Goal: Transaction & Acquisition: Purchase product/service

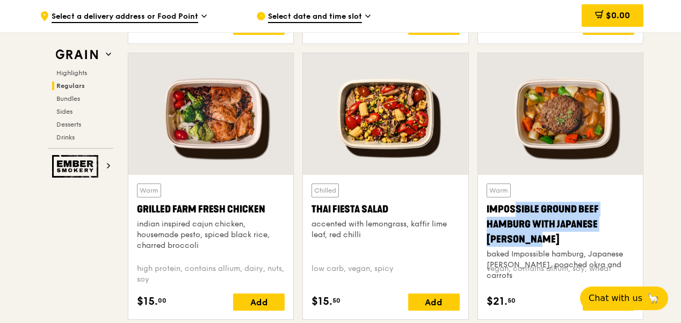
drag, startPoint x: 485, startPoint y: 203, endPoint x: 642, endPoint y: 220, distance: 157.3
click at [642, 220] on div "Warm Impossible Ground Beef Hamburg with Japanese [PERSON_NAME] baked Impossibl…" at bounding box center [560, 247] width 165 height 145
copy div "Impossible Ground Beef Hamburg with Japanese [PERSON_NAME]"
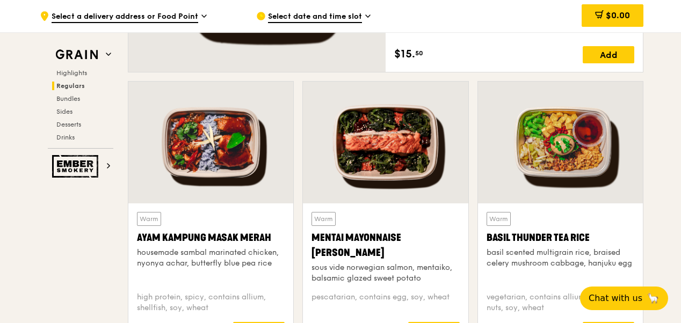
scroll to position [948, 0]
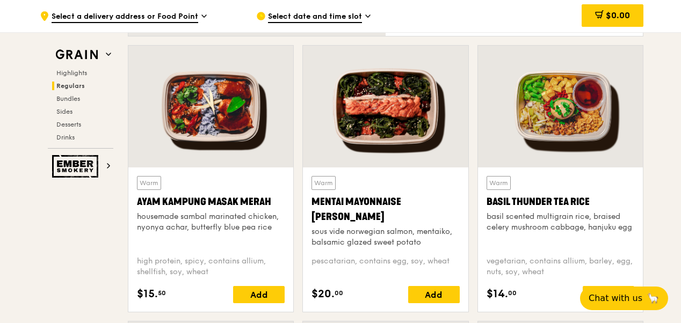
drag, startPoint x: 321, startPoint y: 197, endPoint x: 361, endPoint y: 216, distance: 44.2
click at [361, 216] on div "Mentai Mayonnaise [PERSON_NAME]" at bounding box center [386, 210] width 148 height 30
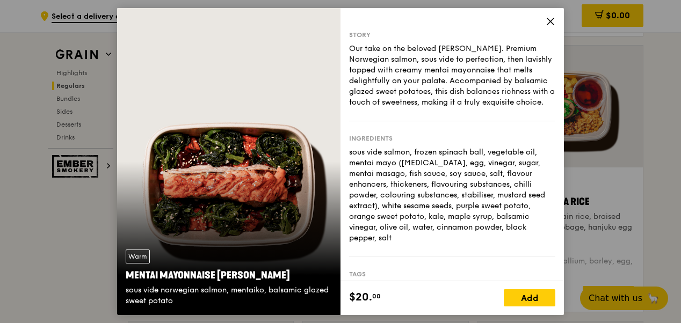
click at [550, 19] on icon at bounding box center [551, 22] width 10 height 10
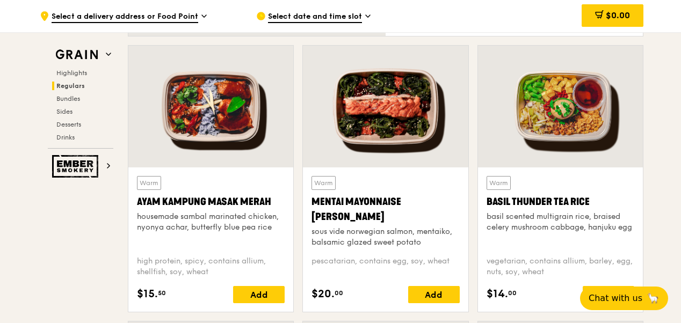
drag, startPoint x: 357, startPoint y: 214, endPoint x: 306, endPoint y: 196, distance: 54.2
click at [306, 196] on div "Warm Mentai Mayonnaise Aburi Salmon sous vide norwegian salmon, mentaiko, balsa…" at bounding box center [385, 240] width 165 height 145
copy div "Mentai Mayonnaise [PERSON_NAME]"
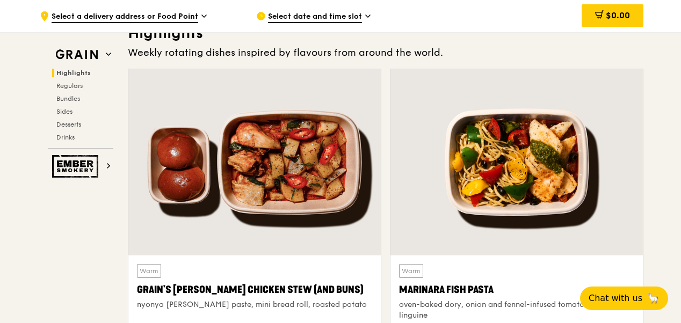
scroll to position [430, 0]
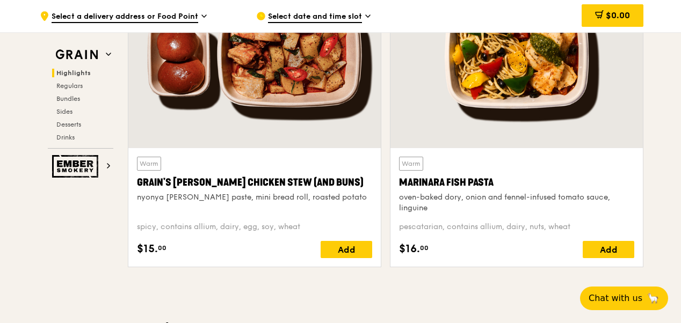
drag, startPoint x: 536, startPoint y: 181, endPoint x: 392, endPoint y: 189, distance: 144.8
click at [392, 189] on div "Warm Marinara Fish Pasta oven-baked dory, onion and fennel-infused tomato sauce…" at bounding box center [517, 207] width 253 height 119
copy div "Marinara Fish Pasta"
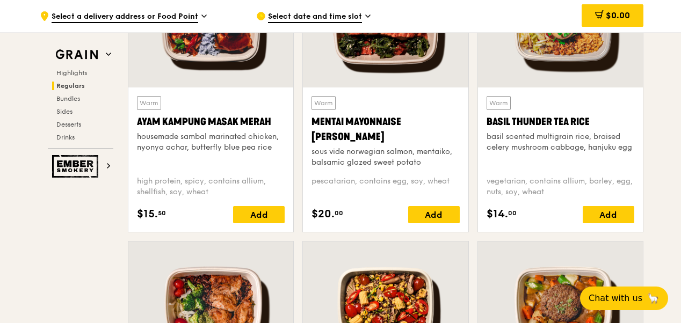
scroll to position [1021, 0]
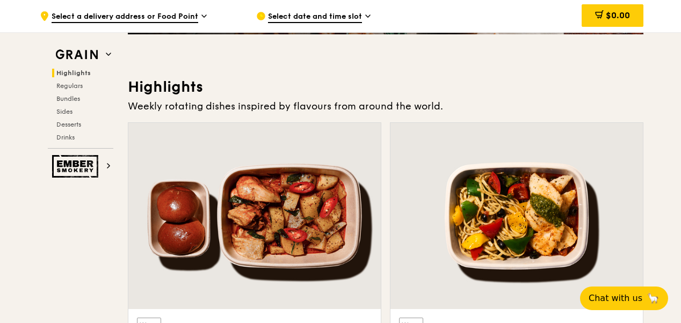
scroll to position [322, 0]
